Goal: Task Accomplishment & Management: Manage account settings

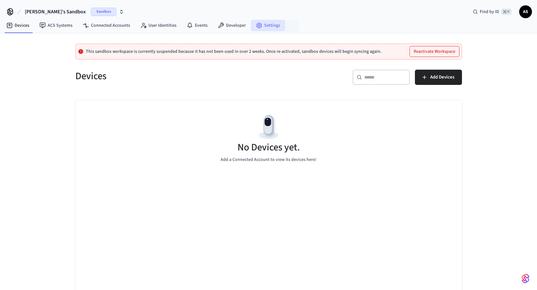
click at [262, 24] on icon at bounding box center [259, 25] width 6 height 6
